Goal: Task Accomplishment & Management: Manage account settings

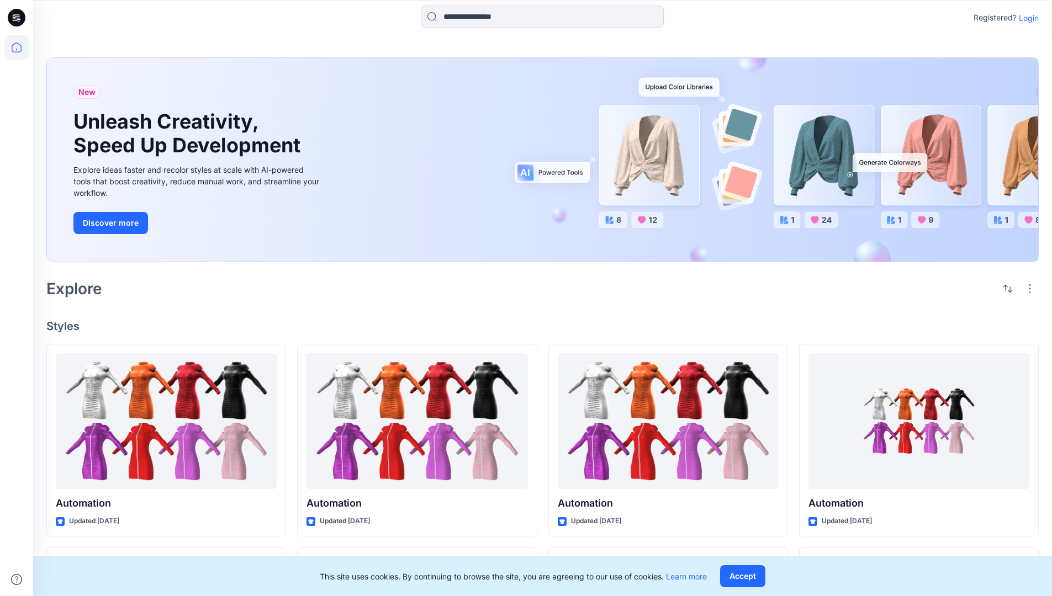
click at [1026, 18] on p "Login" at bounding box center [1029, 18] width 20 height 12
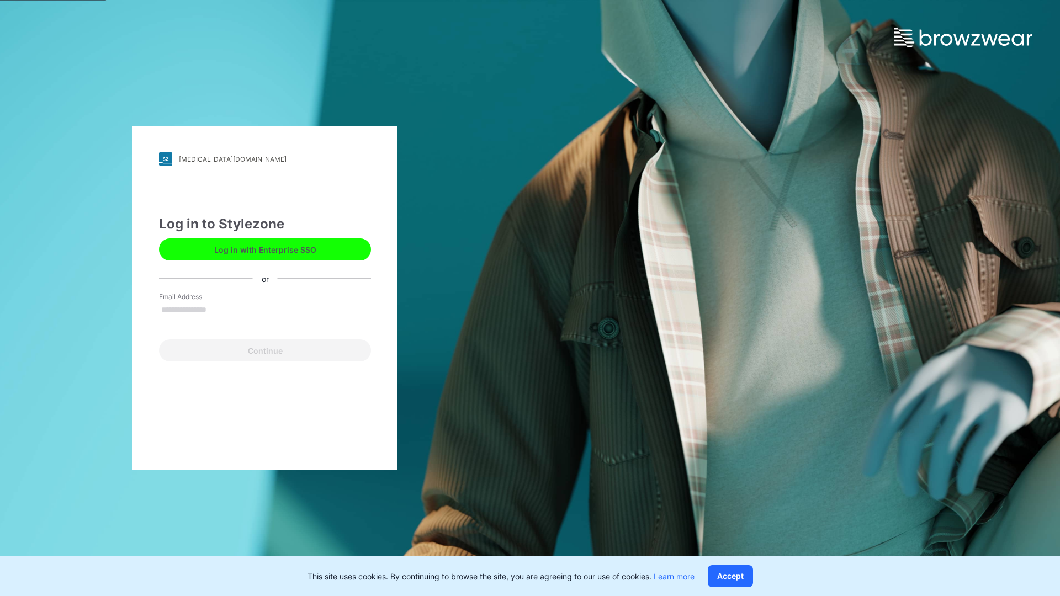
click at [218, 309] on input "Email Address" at bounding box center [265, 310] width 212 height 17
type input "**********"
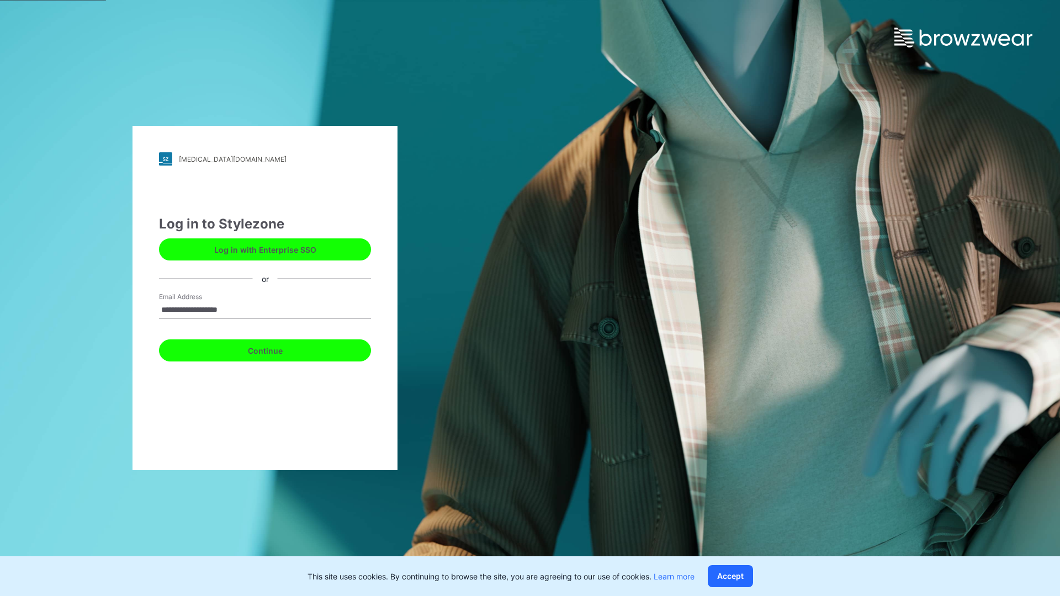
click at [277, 349] on button "Continue" at bounding box center [265, 351] width 212 height 22
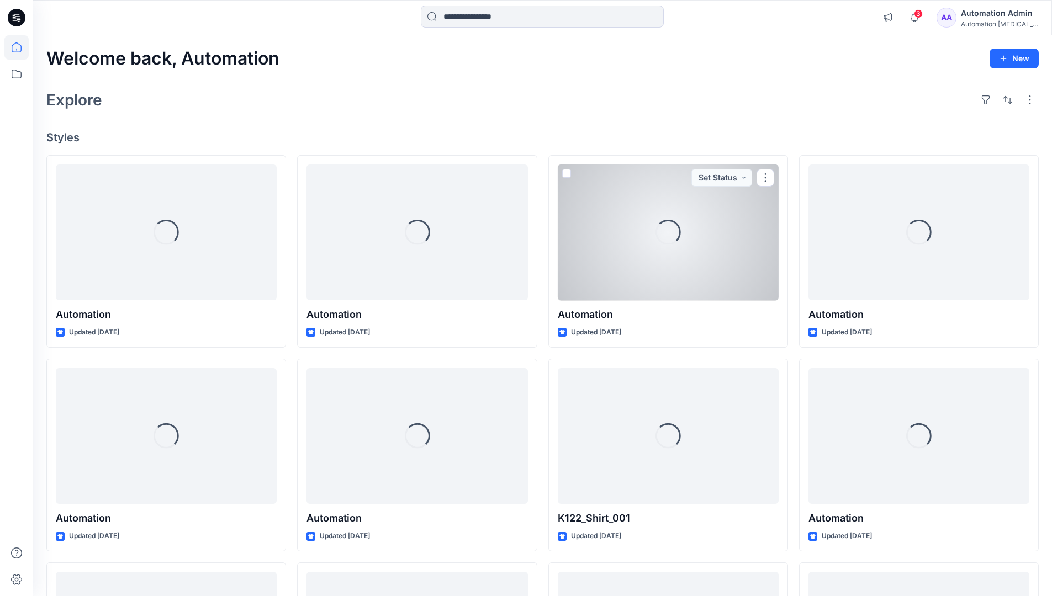
click at [21, 47] on icon at bounding box center [17, 48] width 10 height 10
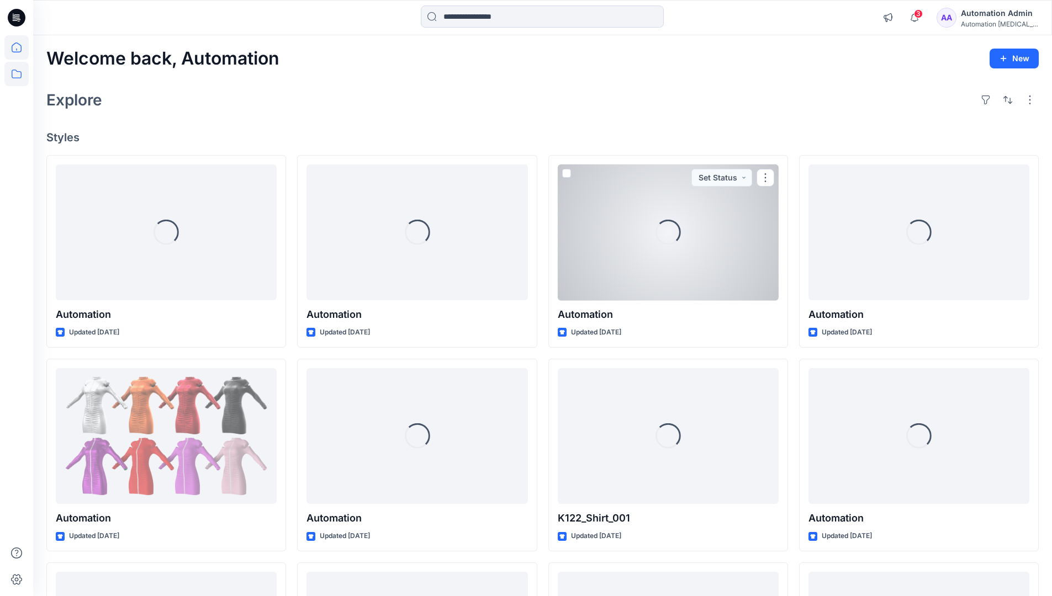
click at [20, 77] on icon at bounding box center [16, 74] width 24 height 24
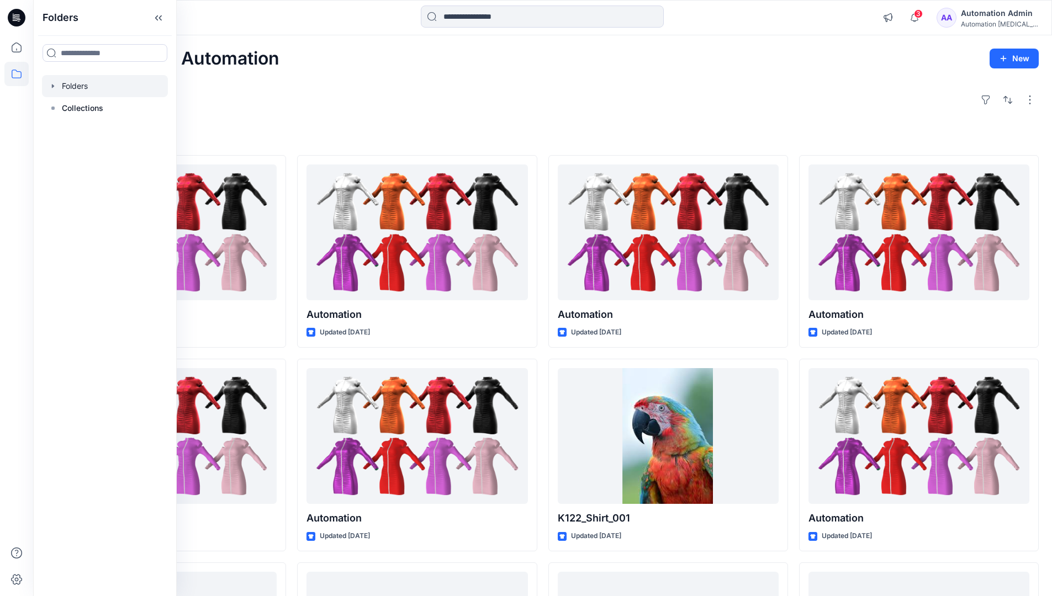
click at [72, 86] on div at bounding box center [105, 86] width 126 height 22
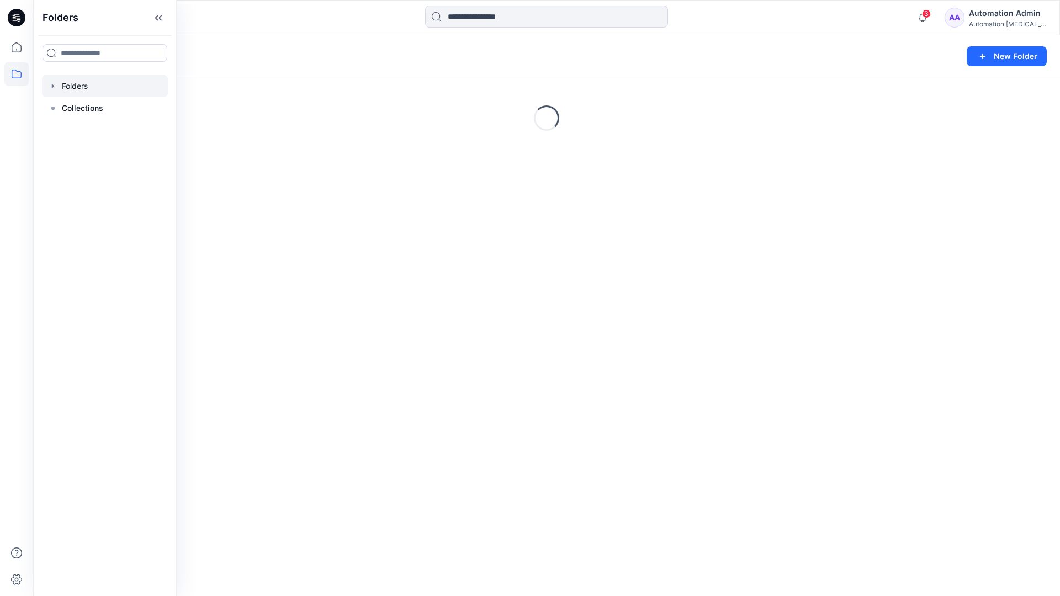
click at [588, 386] on div "Folders New Folder Loading..." at bounding box center [546, 315] width 1027 height 561
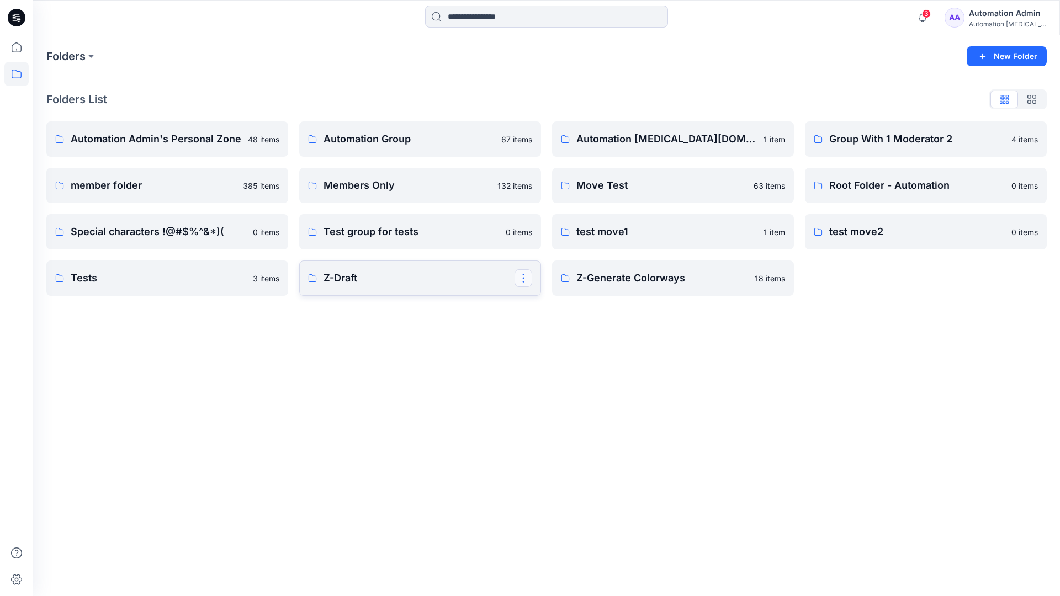
click at [524, 280] on button "button" at bounding box center [523, 278] width 18 height 18
click at [543, 304] on p "Edit" at bounding box center [544, 304] width 14 height 12
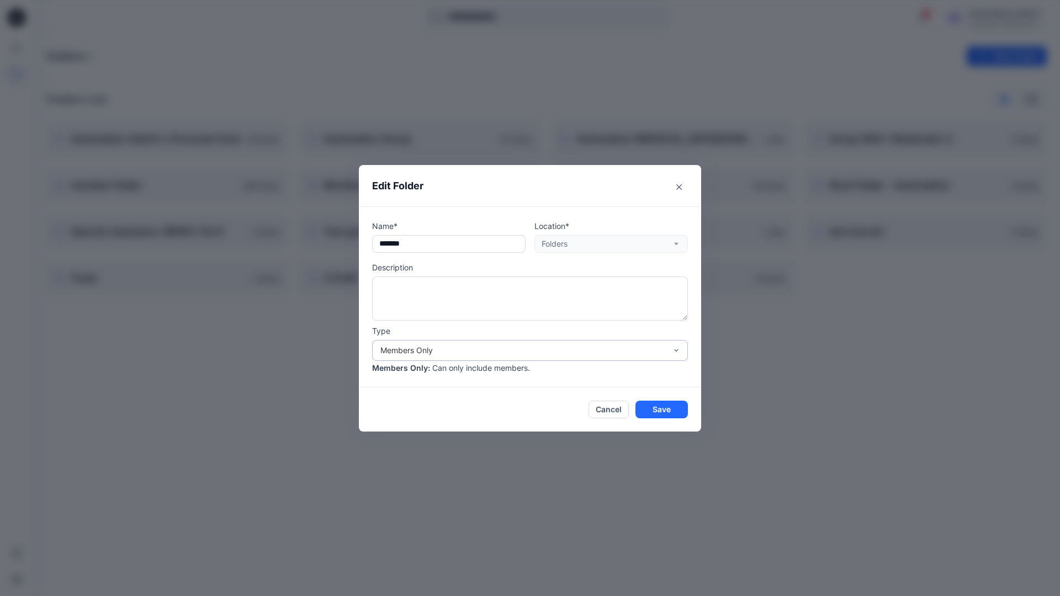
click at [512, 354] on div "Members Only" at bounding box center [523, 350] width 286 height 12
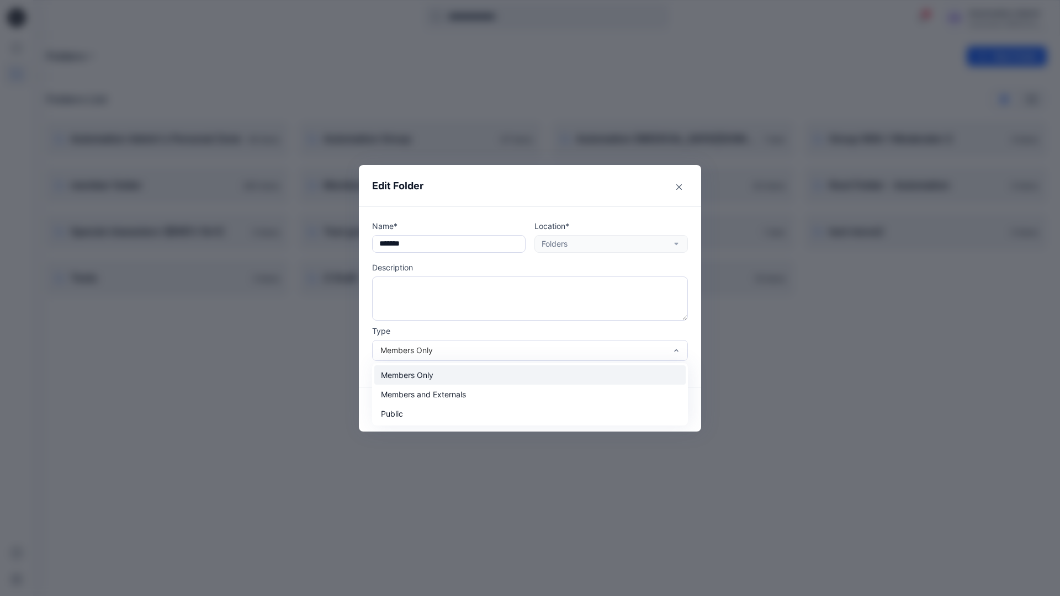
click at [481, 380] on div "Members Only" at bounding box center [529, 374] width 311 height 19
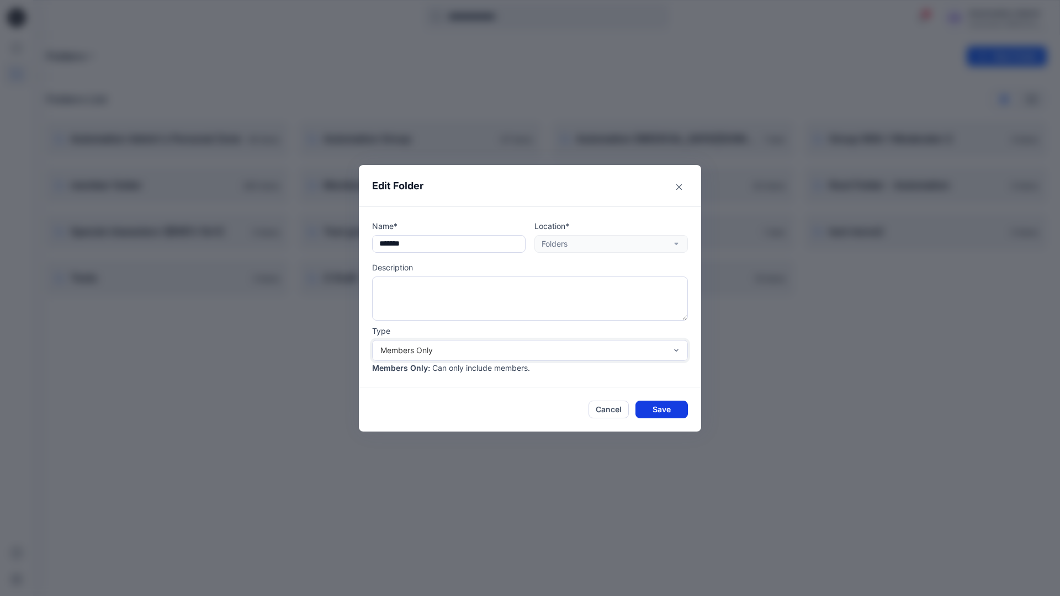
click at [662, 409] on button "Save" at bounding box center [661, 410] width 52 height 18
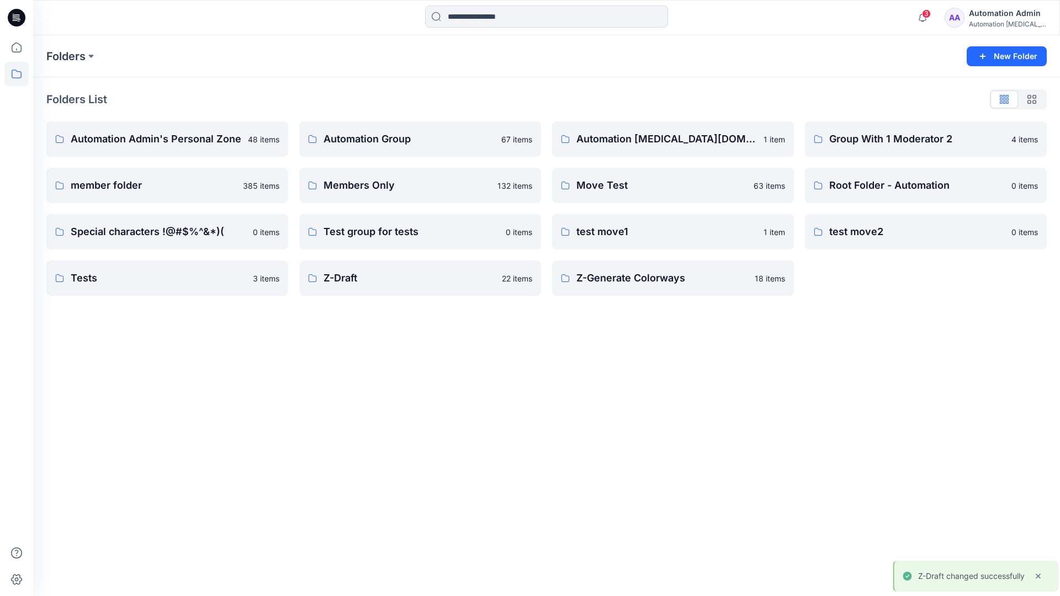
click at [994, 17] on div "Automation Admin" at bounding box center [1007, 13] width 77 height 13
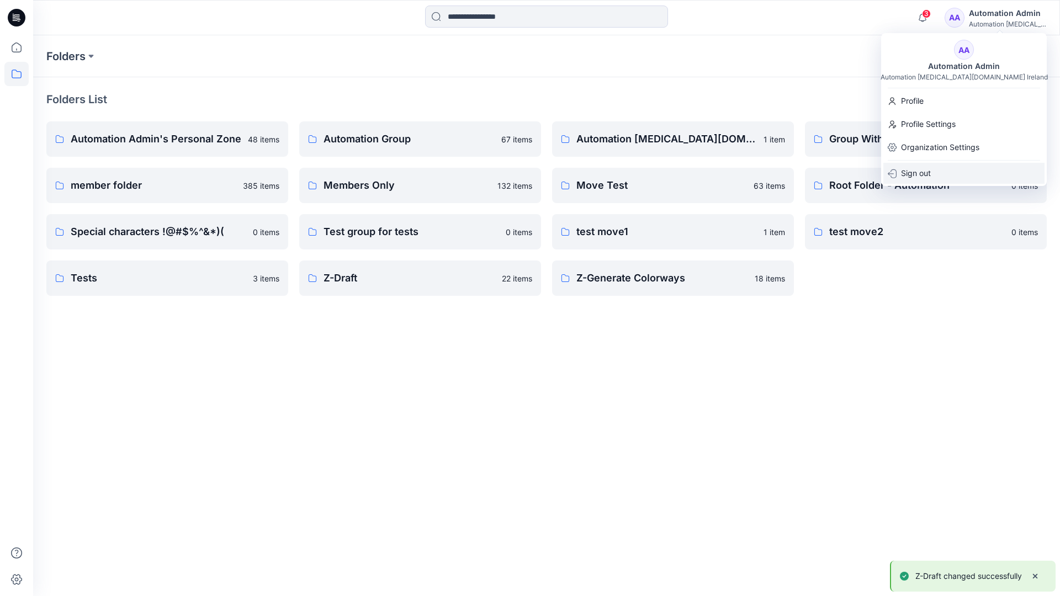
click at [930, 171] on p "Sign out" at bounding box center [916, 173] width 30 height 21
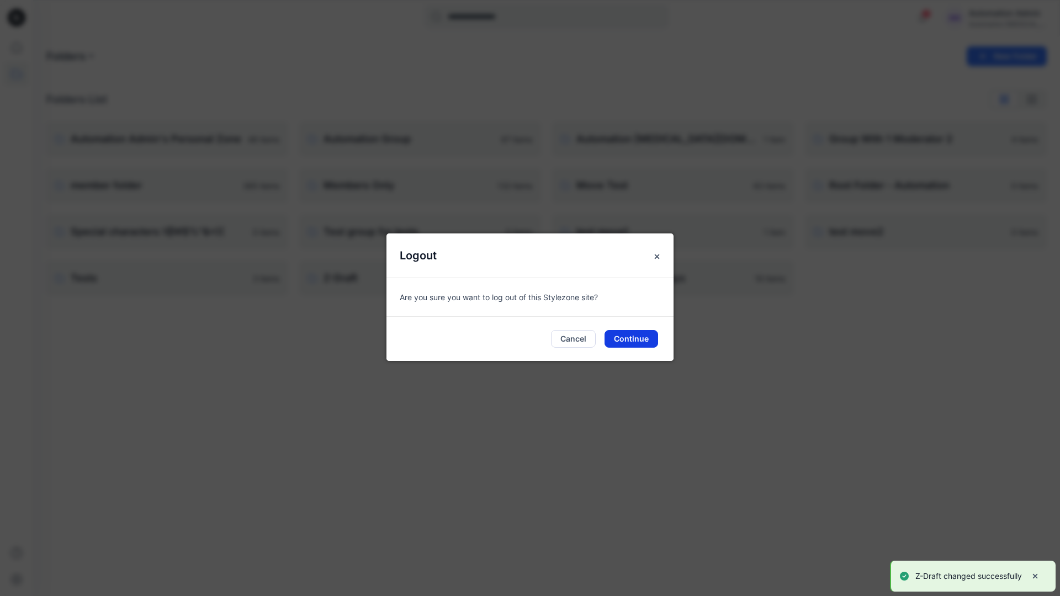
click at [636, 336] on button "Continue" at bounding box center [631, 339] width 54 height 18
